Goal: Transaction & Acquisition: Purchase product/service

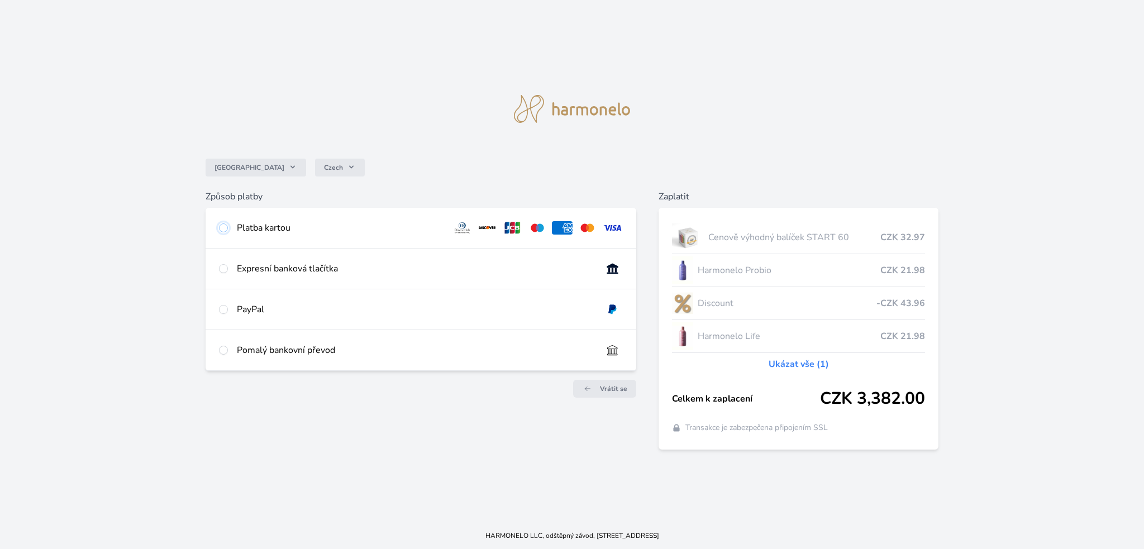
click at [221, 227] on input "radio" at bounding box center [223, 228] width 9 height 9
radio input "true"
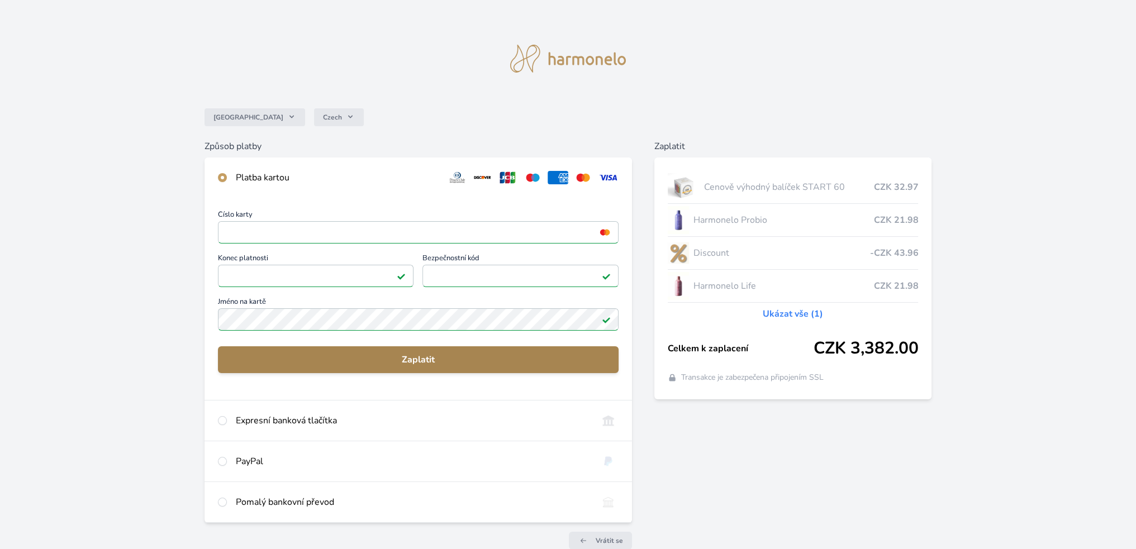
click at [378, 364] on span "Zaplatit" at bounding box center [418, 359] width 383 height 13
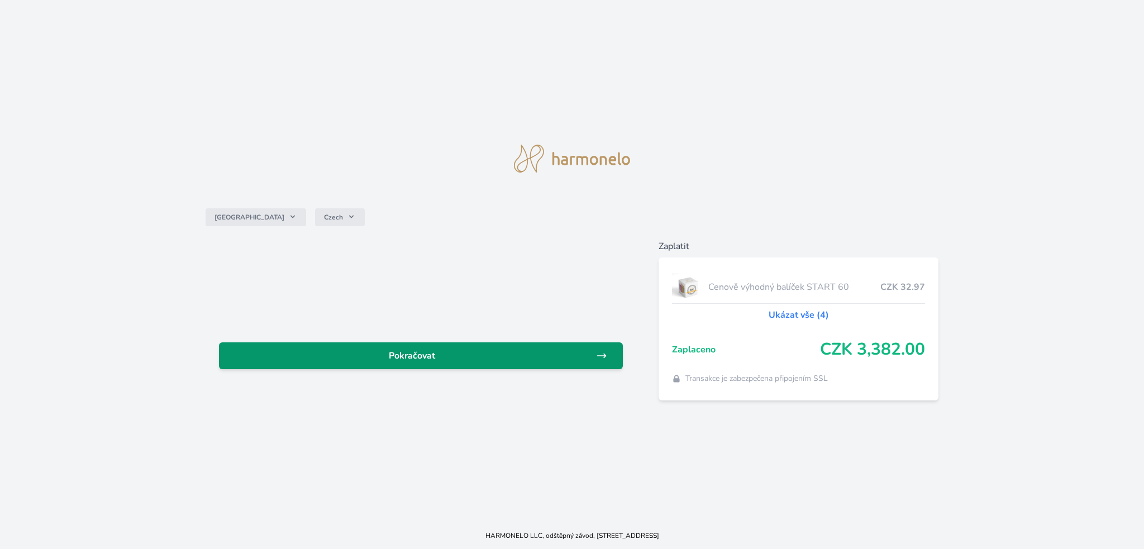
click at [605, 357] on icon at bounding box center [602, 356] width 8 height 4
